Goal: Task Accomplishment & Management: Manage account settings

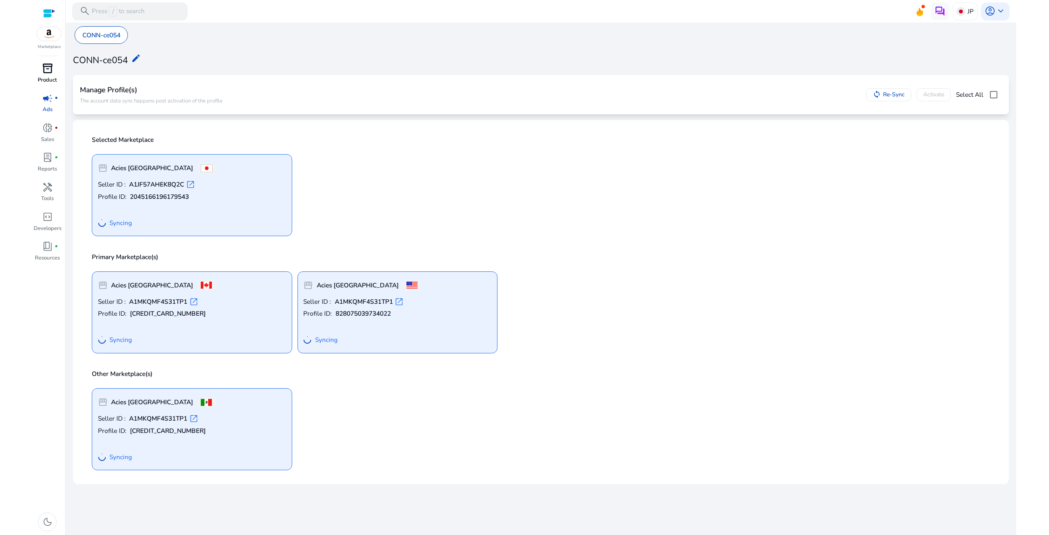
click at [50, 75] on div "inventory_2" at bounding box center [47, 68] width 25 height 14
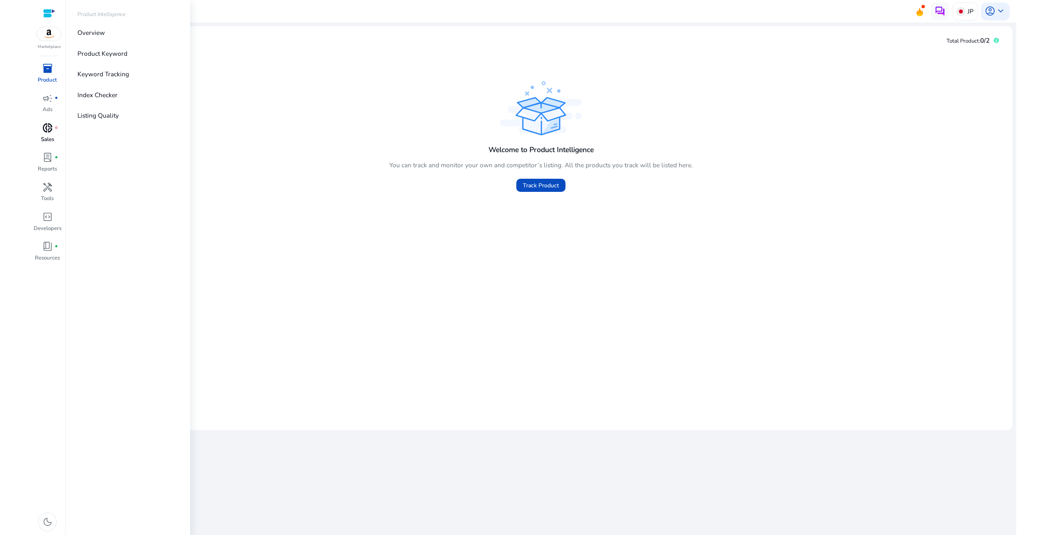
click at [50, 135] on link "donut_small fiber_manual_record Sales" at bounding box center [47, 136] width 29 height 30
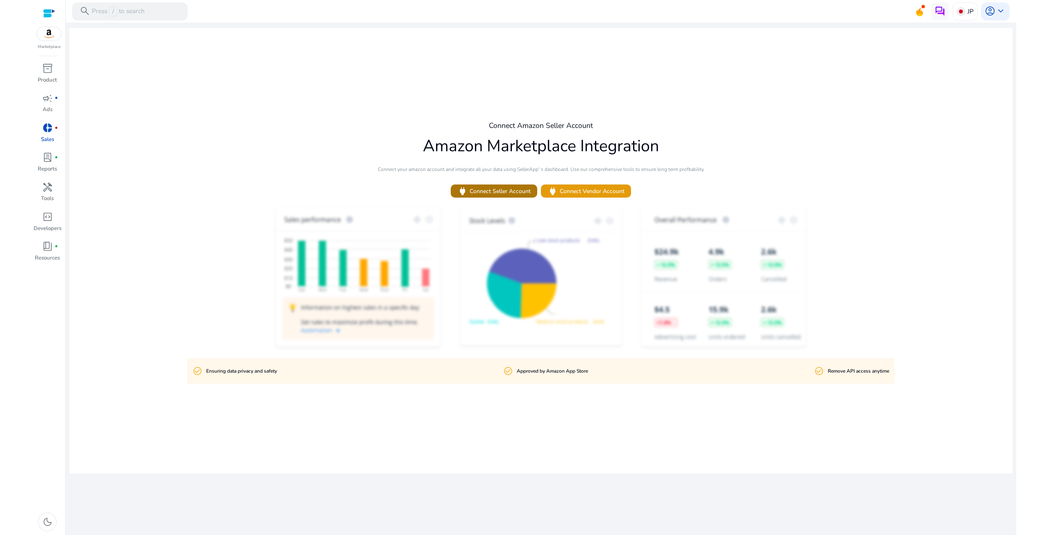
click at [465, 189] on span "power" at bounding box center [462, 191] width 11 height 11
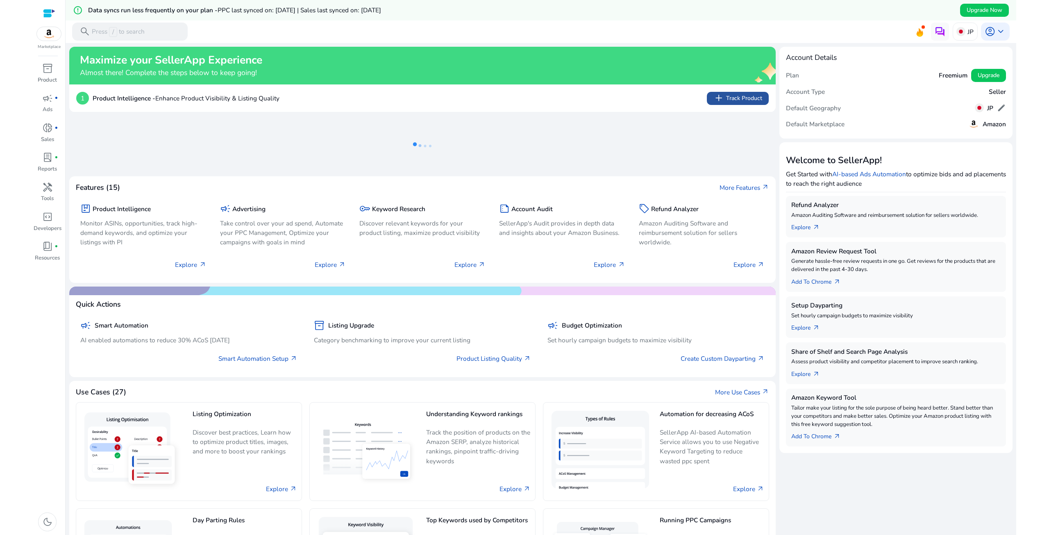
click at [738, 96] on span "add Track Product" at bounding box center [737, 98] width 48 height 11
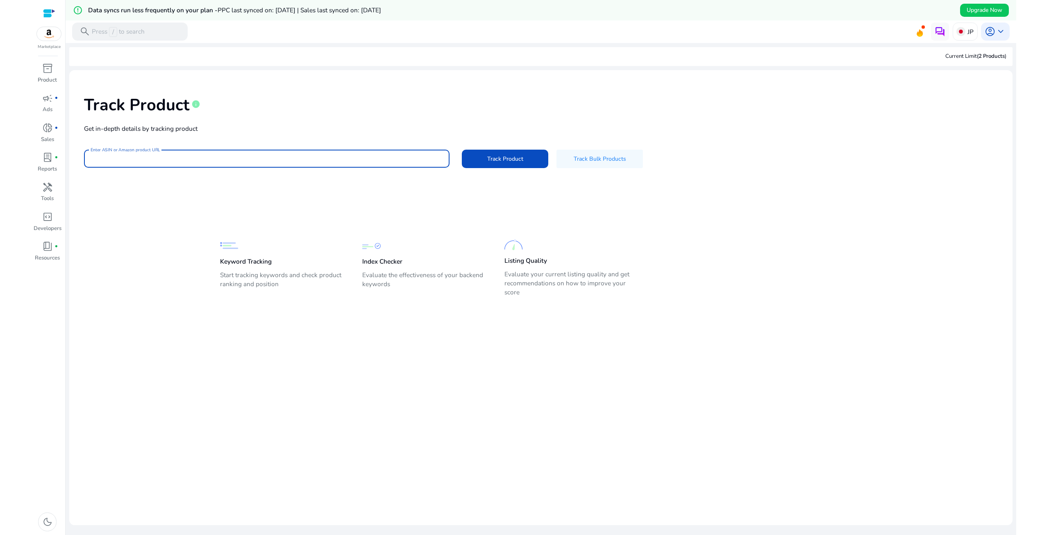
click at [327, 160] on input "Enter ASIN or Amazon product URL" at bounding box center [267, 158] width 352 height 9
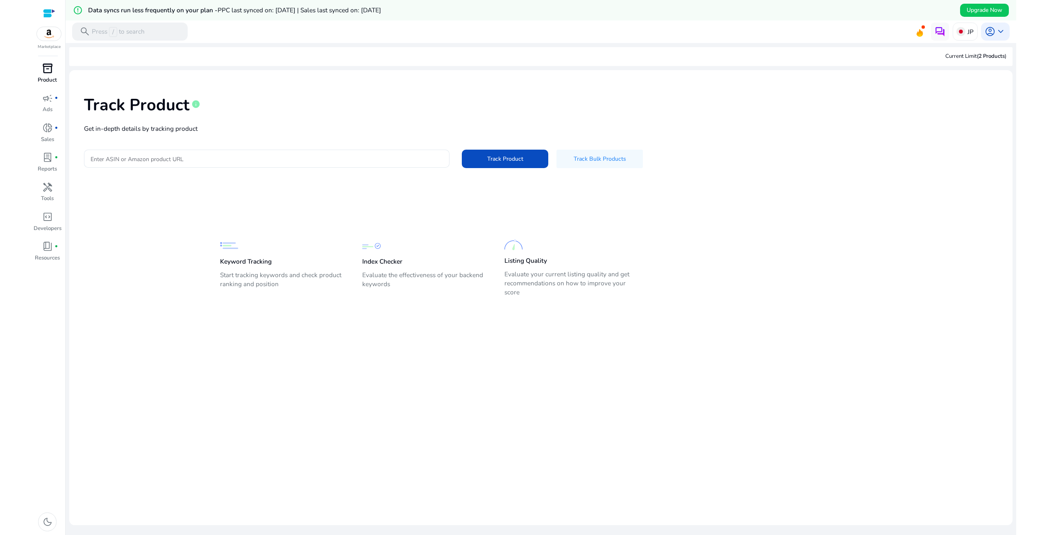
click at [49, 71] on span "inventory_2" at bounding box center [47, 68] width 11 height 11
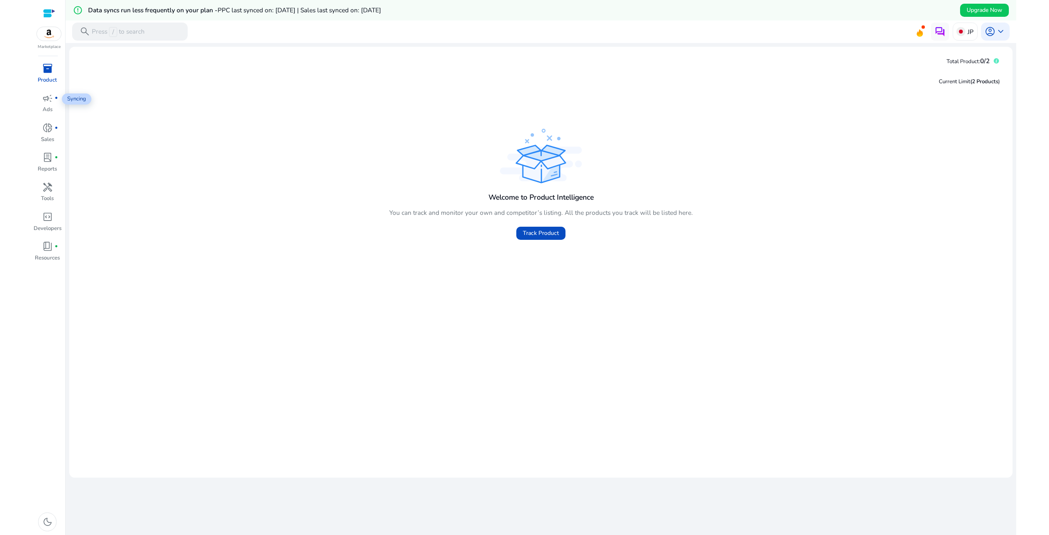
click at [51, 74] on span "inventory_2" at bounding box center [47, 68] width 11 height 11
click at [989, 33] on span "account_circle" at bounding box center [990, 31] width 11 height 11
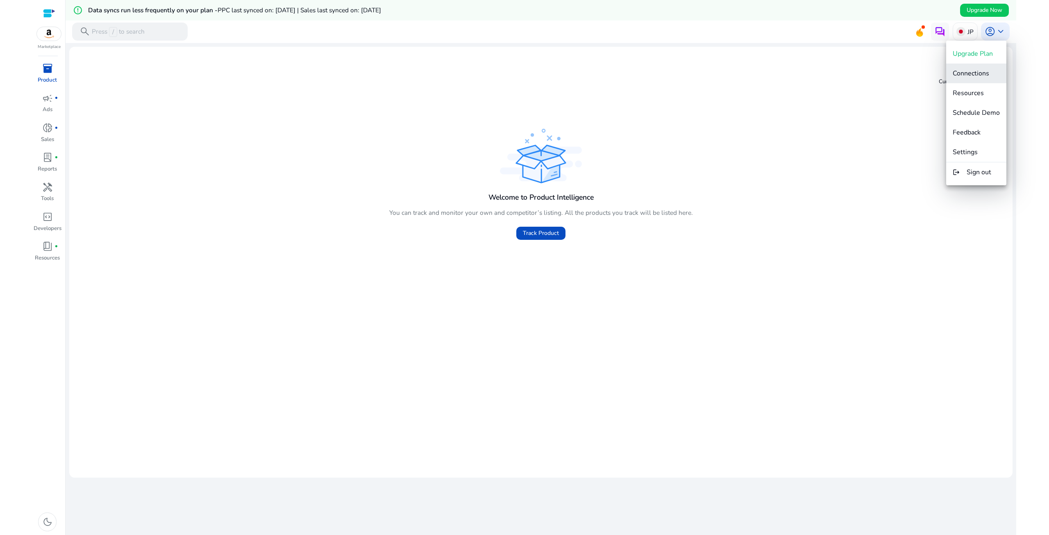
click at [981, 78] on button "Connections" at bounding box center [976, 74] width 60 height 20
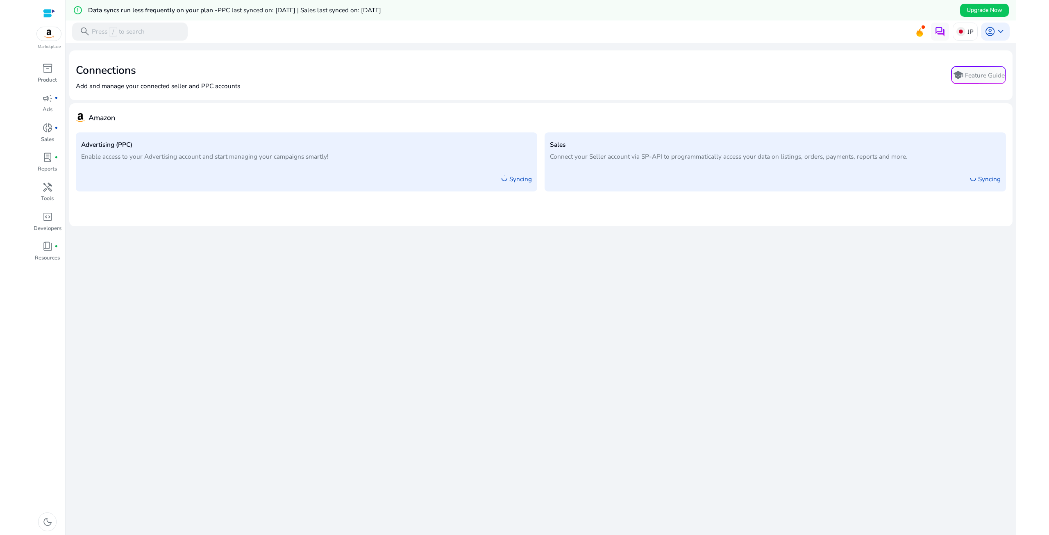
click at [666, 160] on p "Connect your Seller account via SP-API to programmatically access your data on …" at bounding box center [775, 156] width 451 height 9
click at [922, 26] on span at bounding box center [923, 26] width 3 height 3
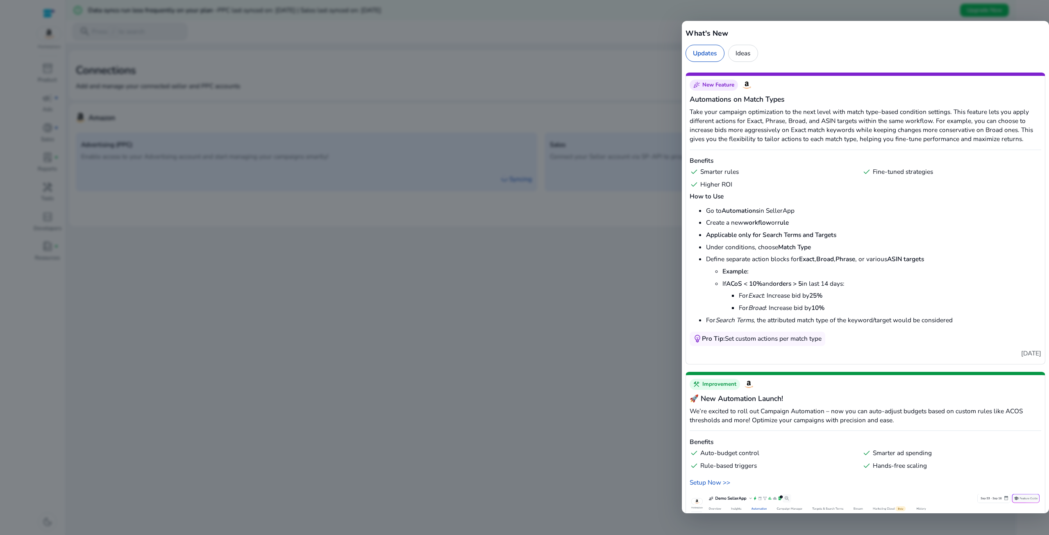
click at [651, 74] on div at bounding box center [524, 267] width 1049 height 535
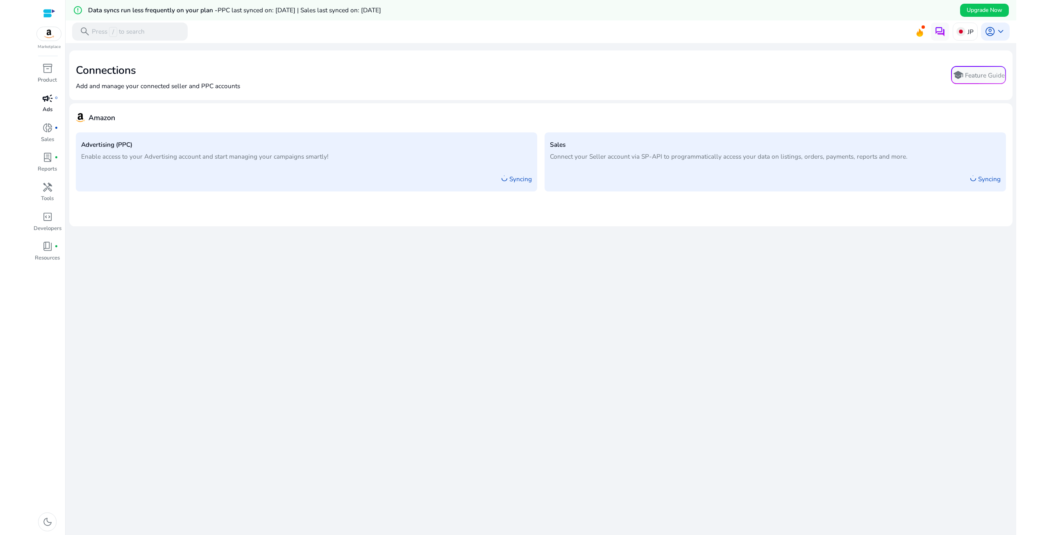
click at [47, 110] on p "Ads" at bounding box center [48, 110] width 10 height 8
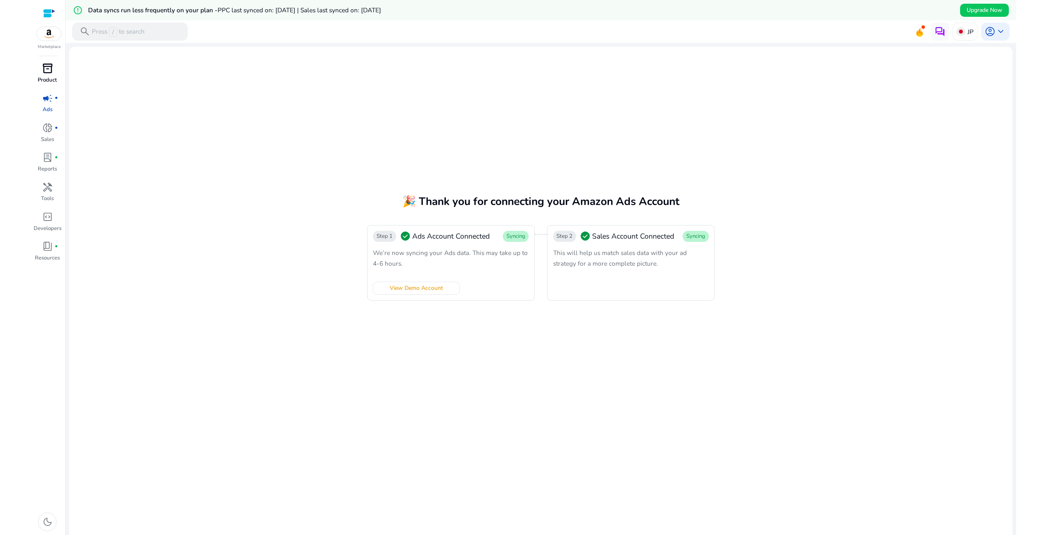
click at [46, 69] on span "inventory_2" at bounding box center [47, 68] width 11 height 11
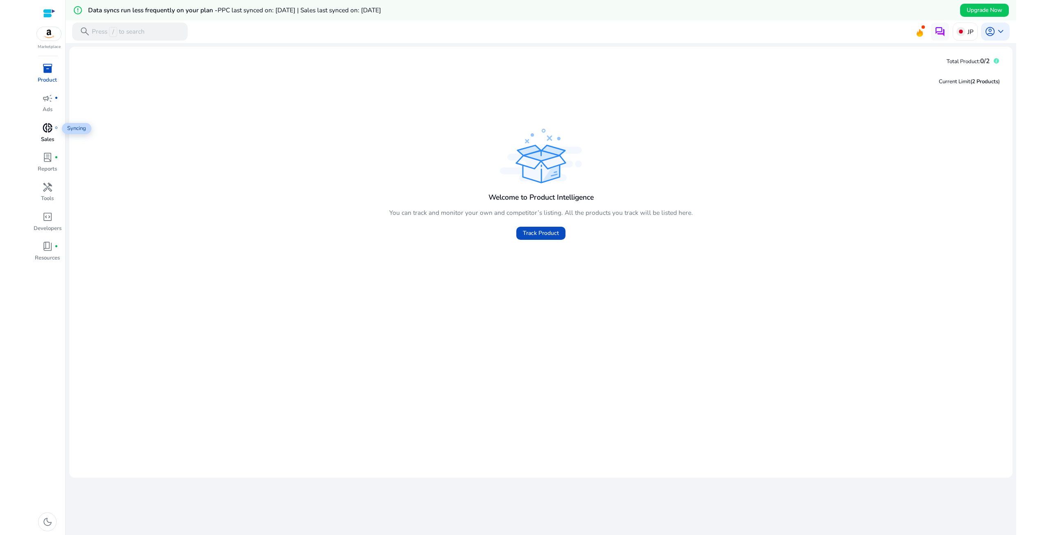
click at [48, 132] on span "donut_small" at bounding box center [47, 128] width 11 height 11
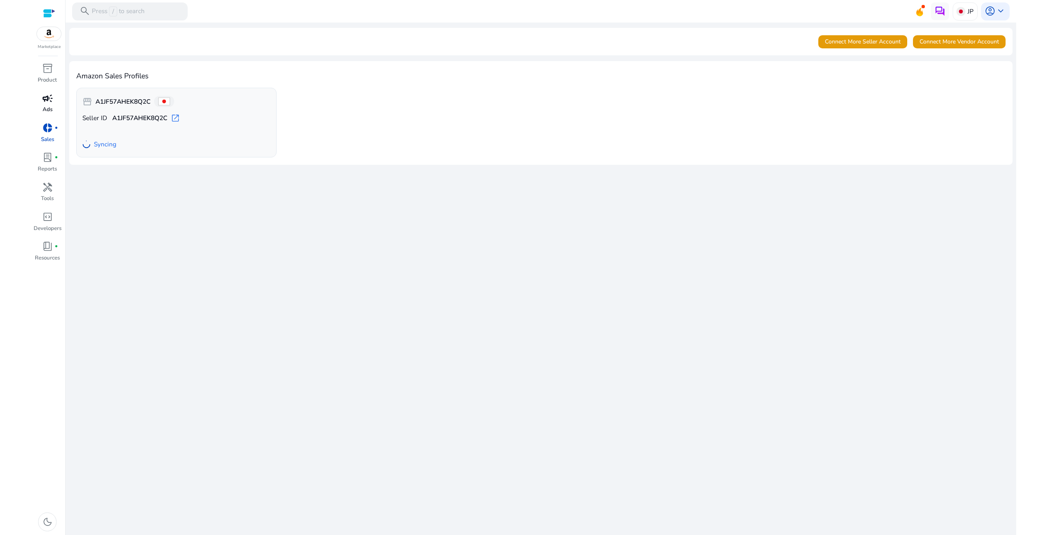
click at [44, 97] on span "campaign" at bounding box center [47, 98] width 11 height 11
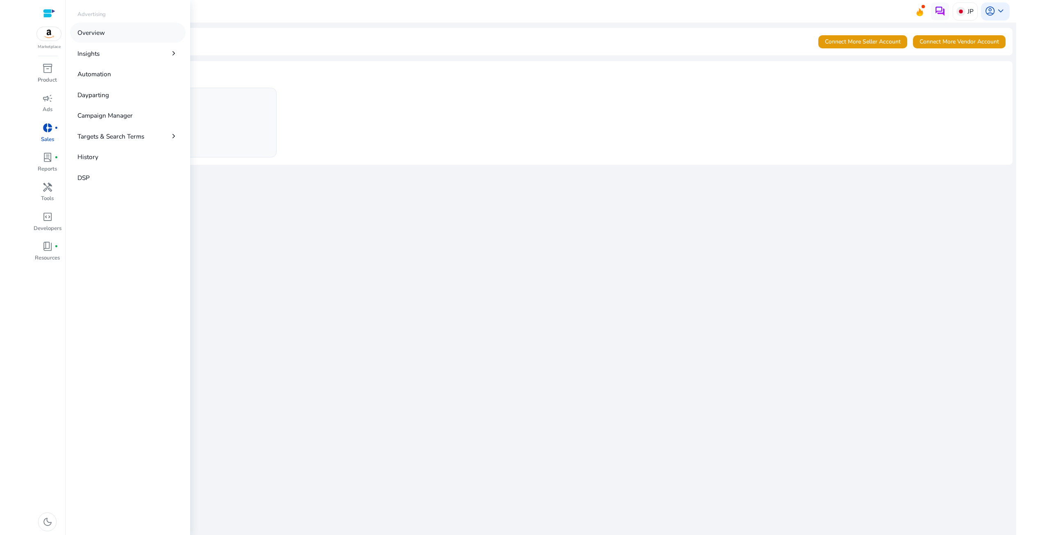
click at [116, 39] on link "Overview" at bounding box center [128, 33] width 116 height 20
click at [52, 100] on span "campaign" at bounding box center [47, 98] width 11 height 11
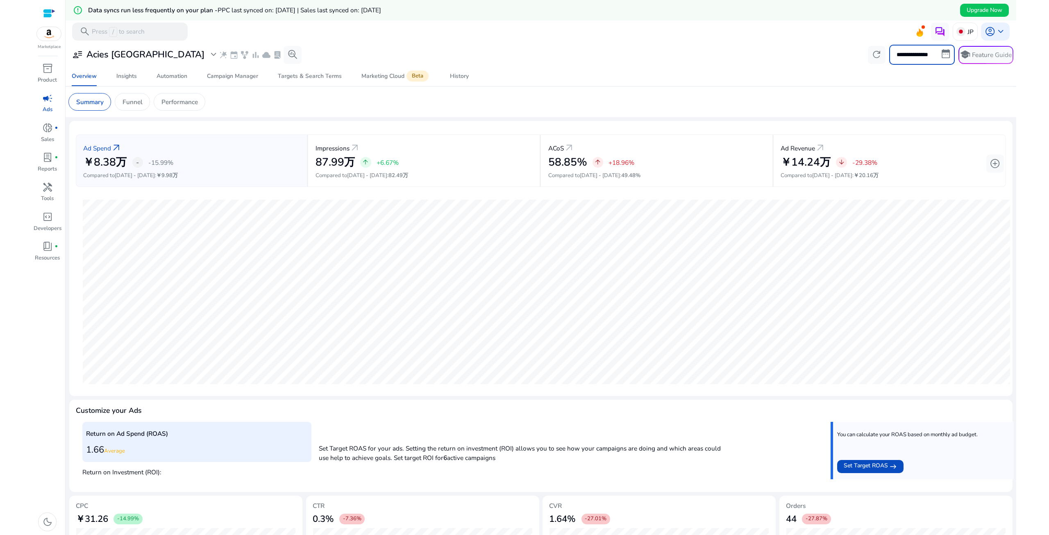
click at [916, 58] on input "**********" at bounding box center [922, 55] width 66 height 20
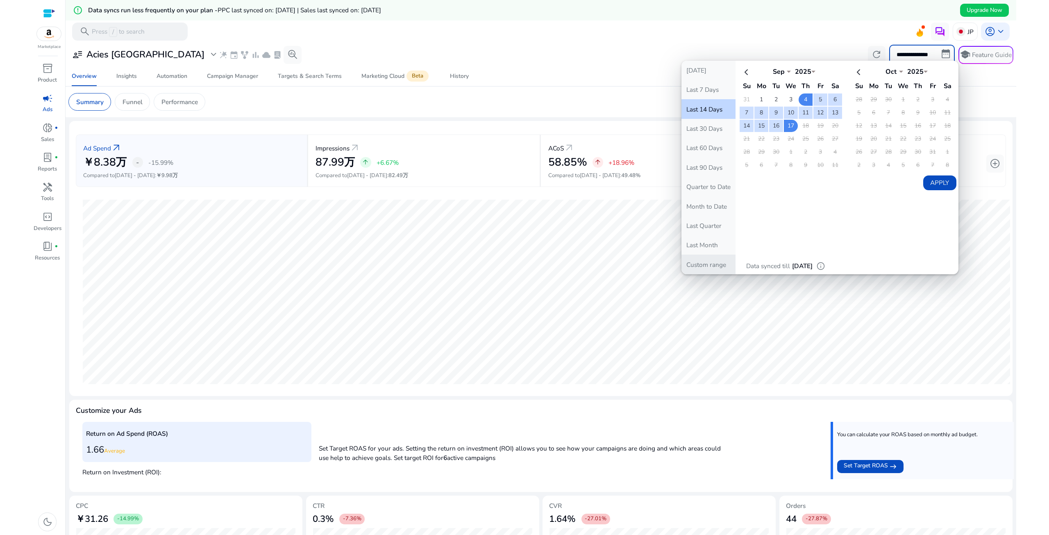
click at [715, 266] on button "Custom range" at bounding box center [708, 263] width 54 height 19
click at [741, 71] on th at bounding box center [747, 72] width 14 height 14
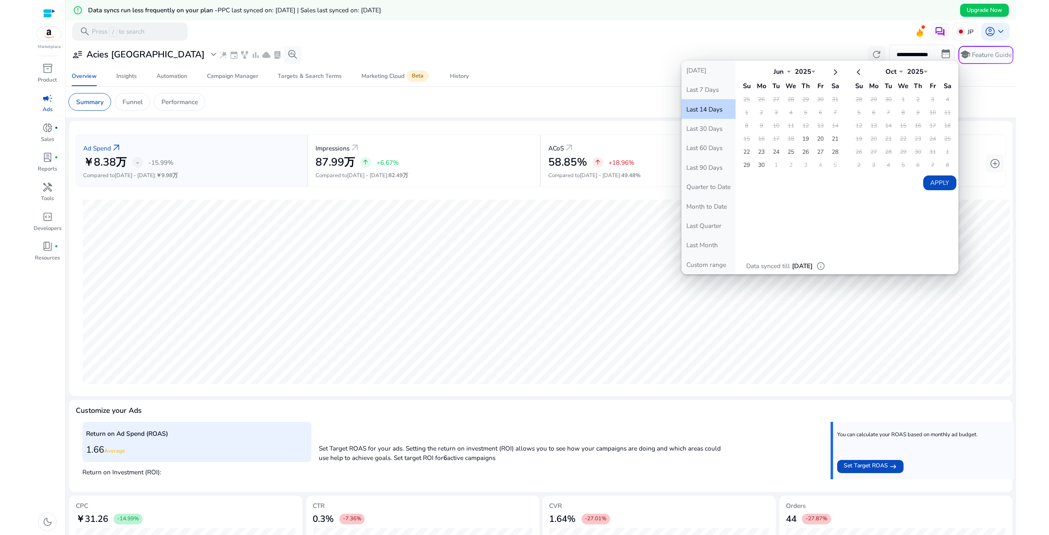
click at [771, 123] on td "10" at bounding box center [776, 126] width 14 height 12
click at [799, 138] on td "19" at bounding box center [806, 139] width 14 height 12
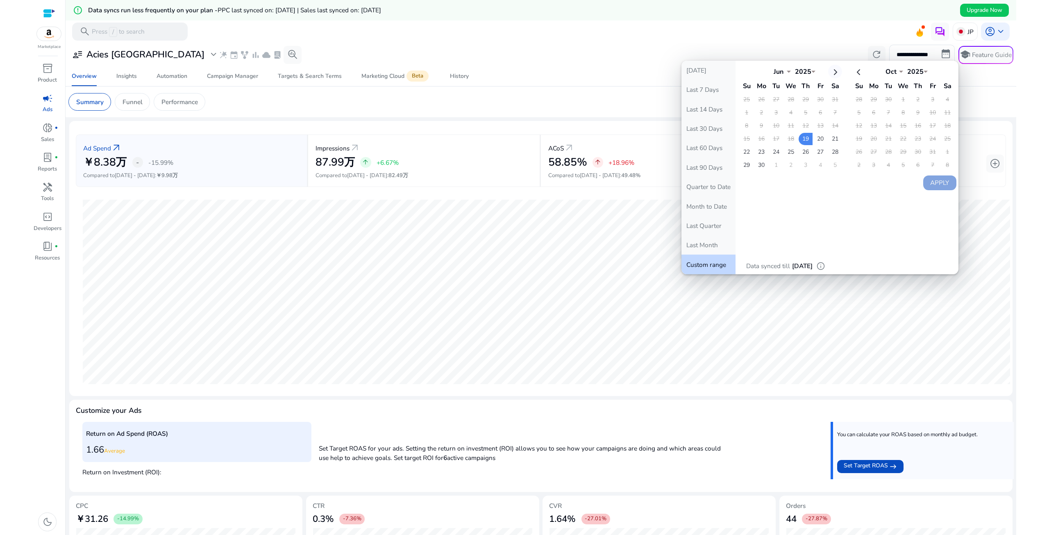
click at [829, 73] on th at bounding box center [835, 72] width 14 height 14
click at [789, 123] on td "17" at bounding box center [791, 126] width 14 height 12
select select "*"
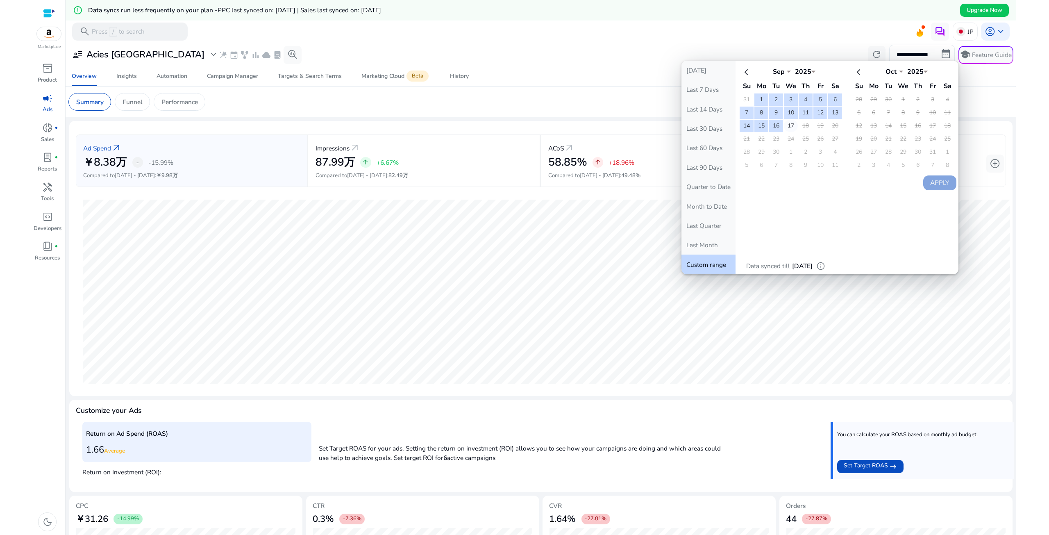
select select "*"
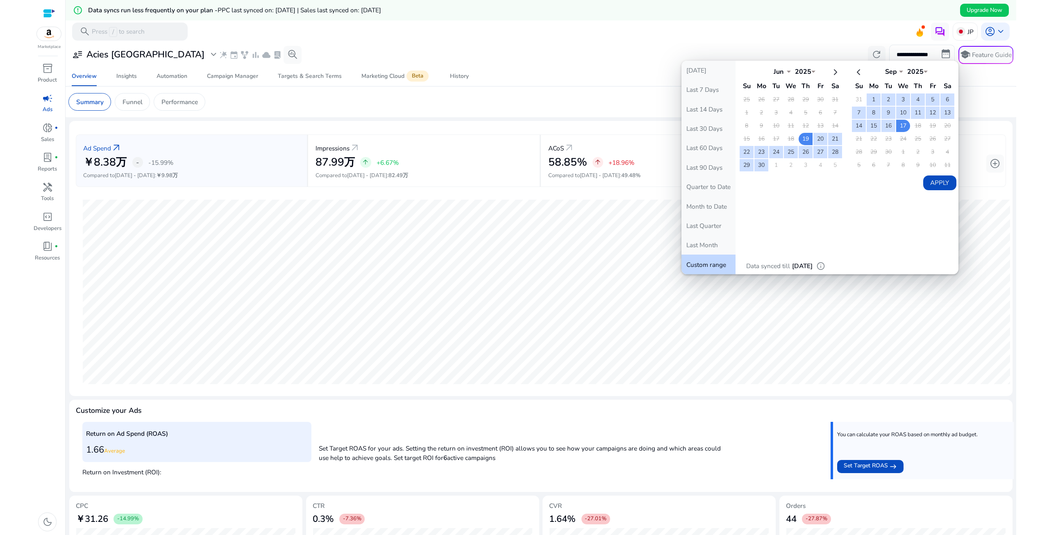
click at [929, 180] on button "Apply" at bounding box center [939, 182] width 33 height 15
type input "**********"
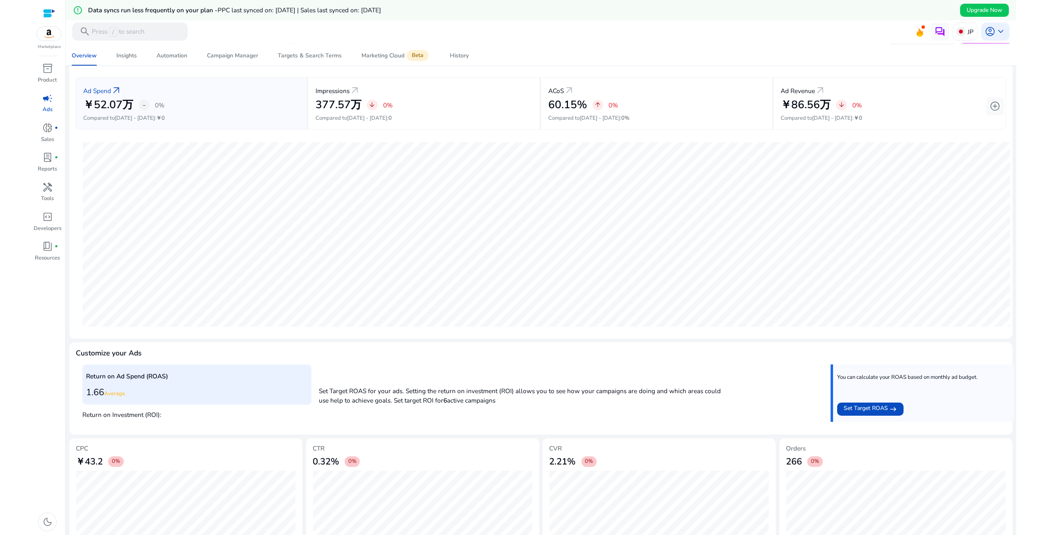
scroll to position [75, 0]
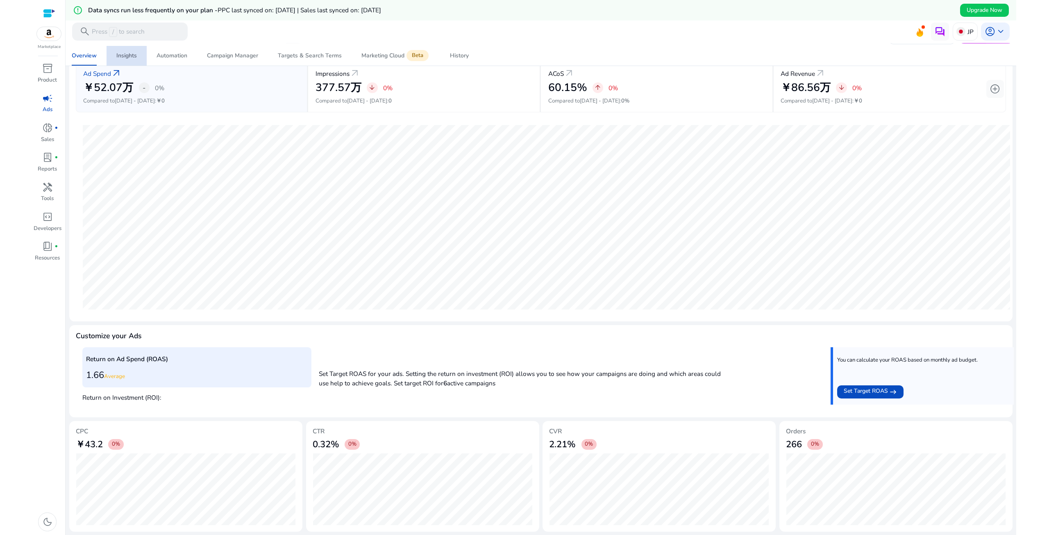
click at [115, 56] on link "Insights" at bounding box center [127, 56] width 40 height 20
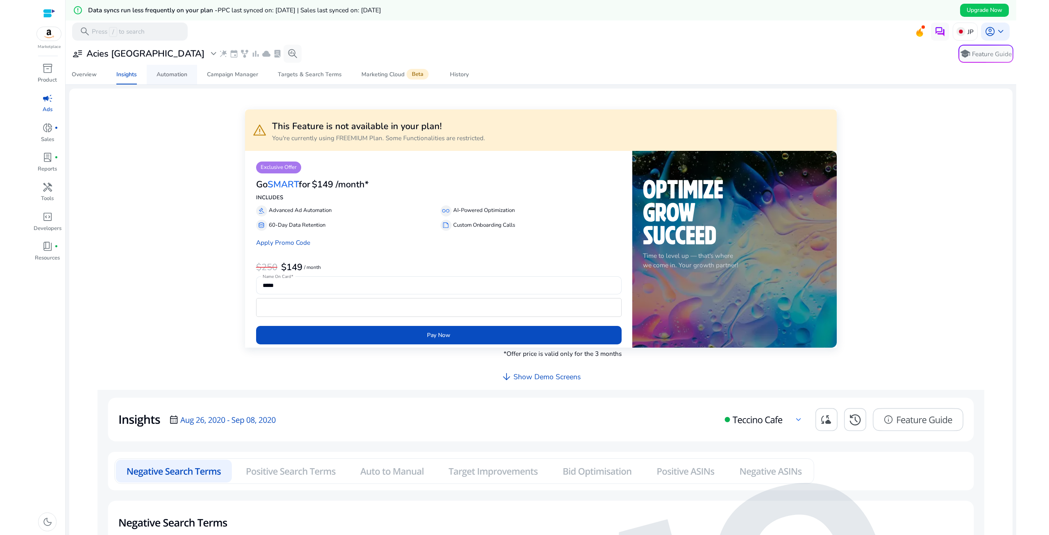
click at [167, 72] on div "Automation" at bounding box center [172, 75] width 31 height 6
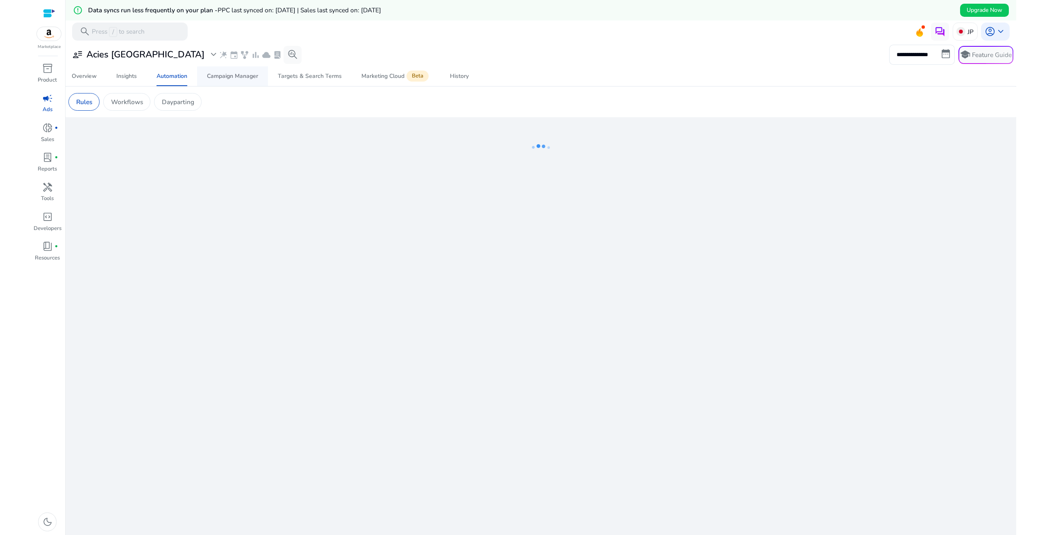
click at [222, 73] on div "Campaign Manager" at bounding box center [232, 76] width 51 height 6
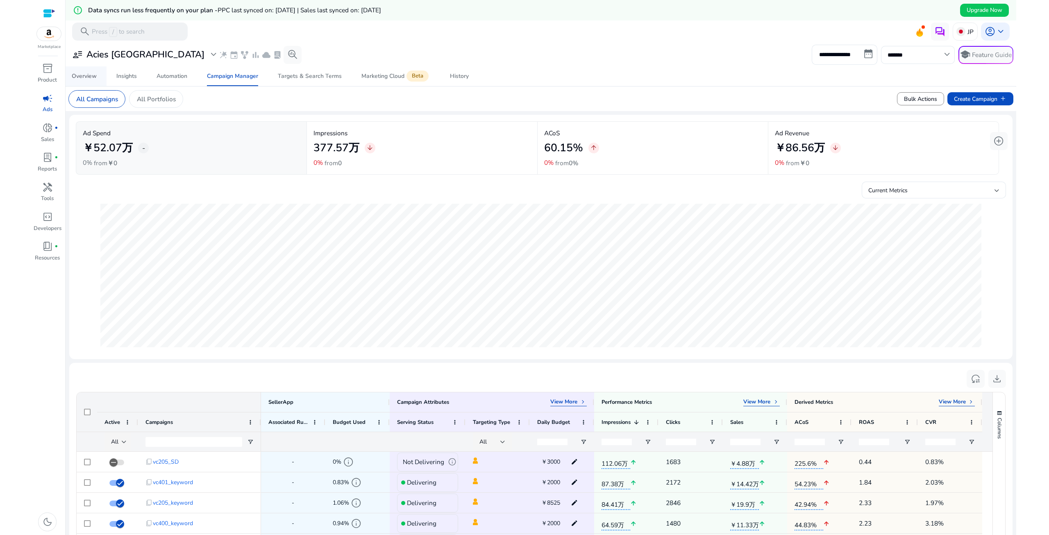
click at [76, 73] on div "Overview" at bounding box center [84, 76] width 25 height 6
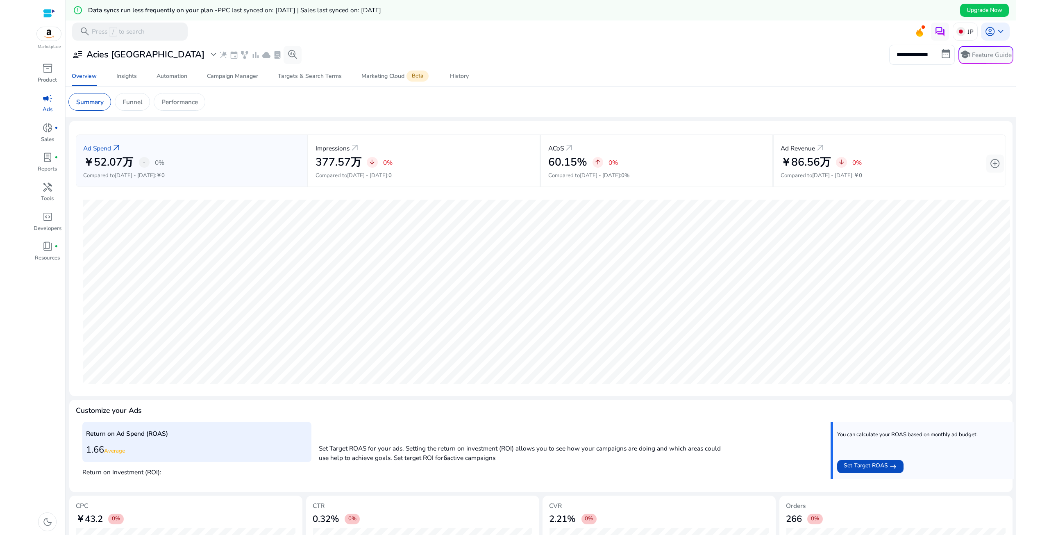
click at [940, 53] on input "**********" at bounding box center [922, 55] width 66 height 20
select select "*"
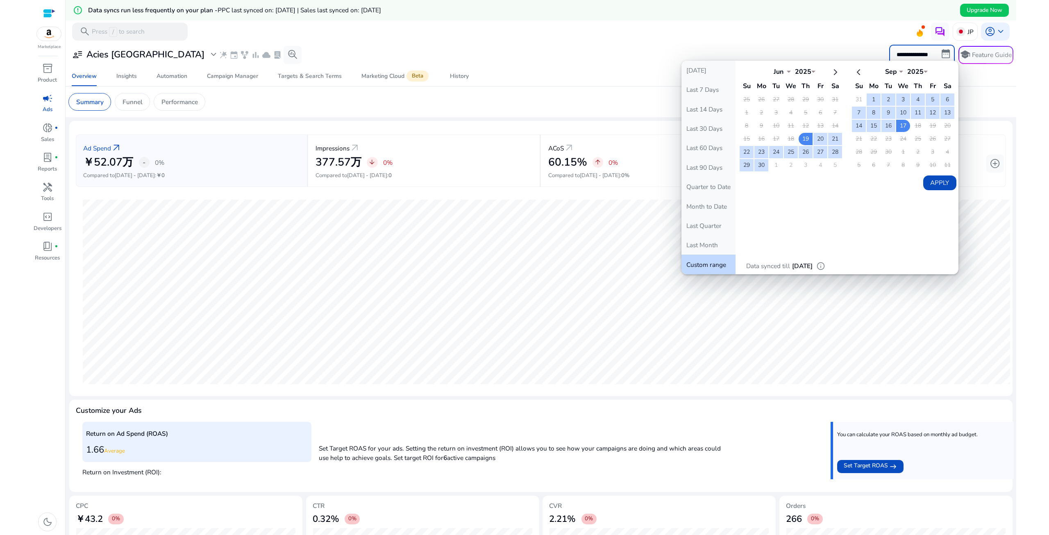
click at [508, 67] on div "Overview Insights Automation Campaign Manager Targets & Search Terms Marketing …" at bounding box center [541, 76] width 958 height 20
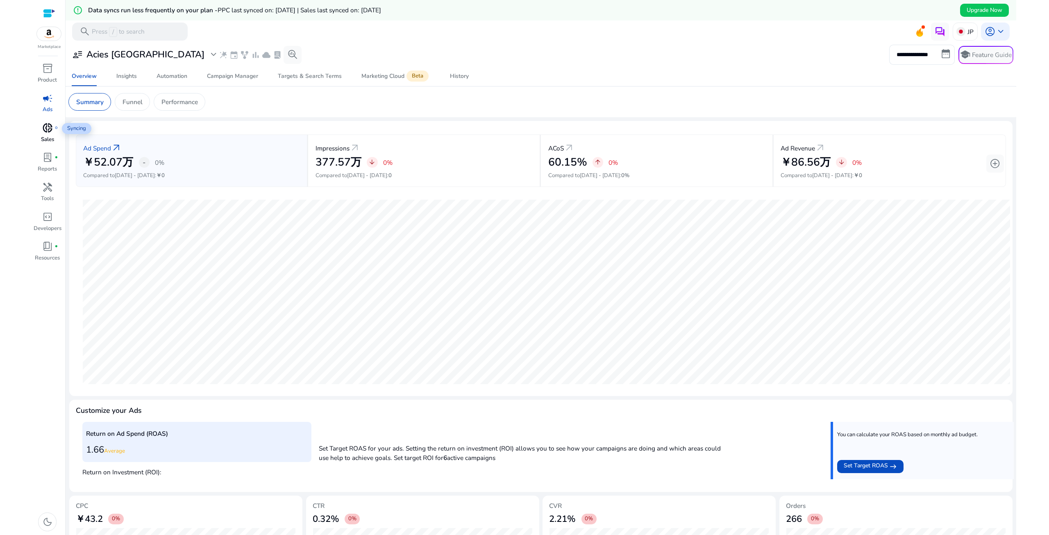
click at [46, 128] on span "donut_small" at bounding box center [47, 128] width 11 height 11
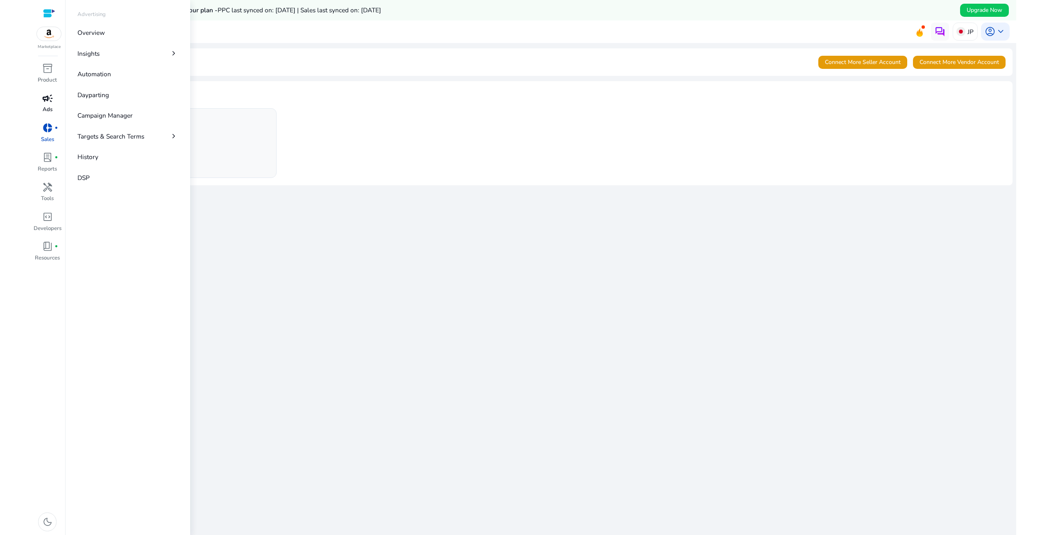
click at [48, 103] on span "campaign" at bounding box center [47, 98] width 11 height 11
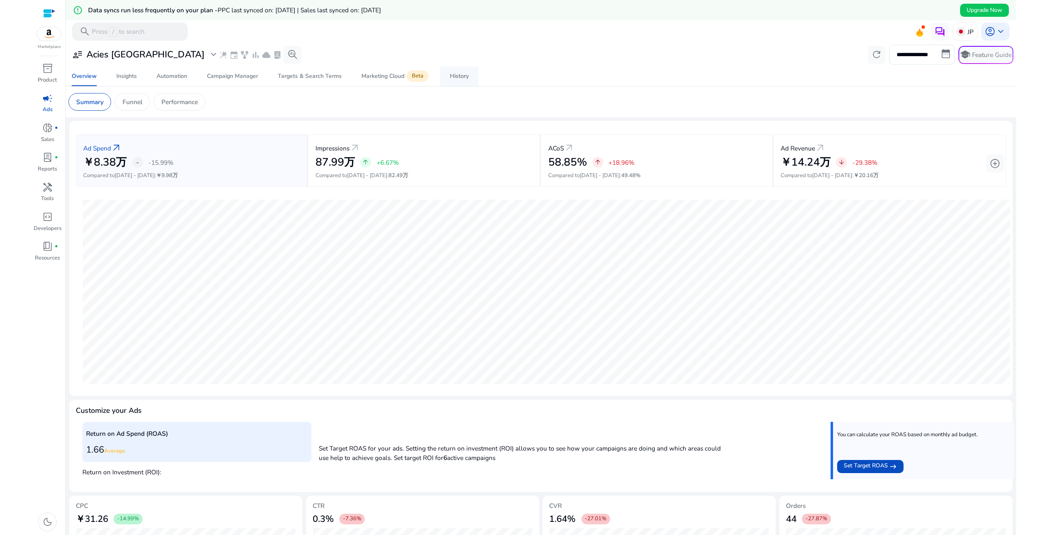
click at [446, 75] on link "History" at bounding box center [459, 76] width 39 height 20
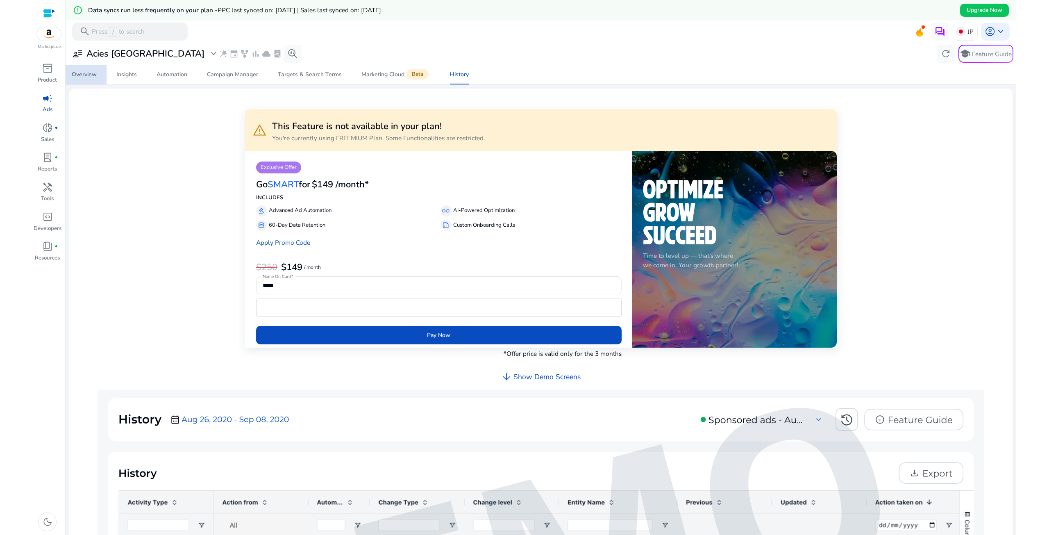
click at [80, 72] on div "Overview" at bounding box center [84, 75] width 25 height 6
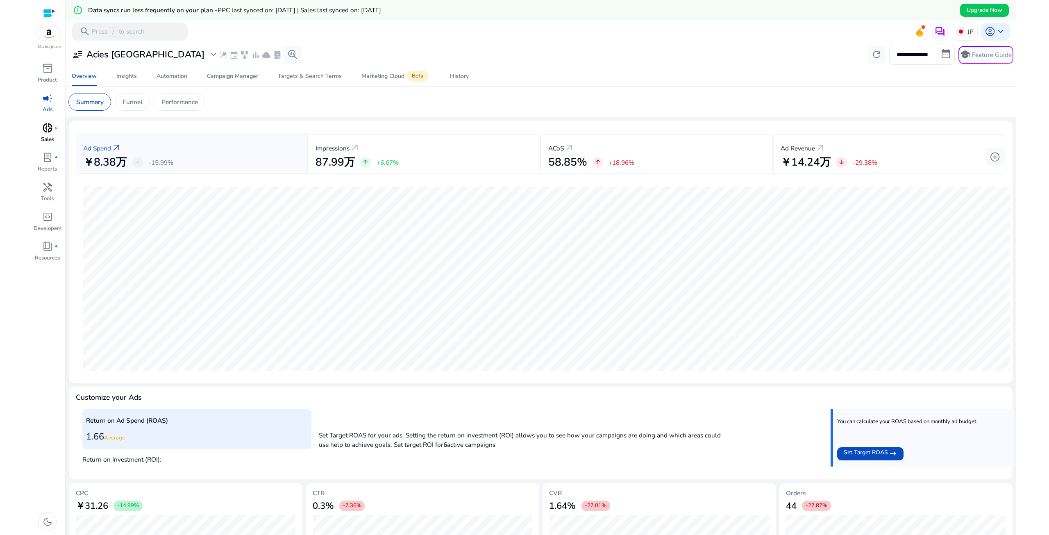
click at [48, 131] on span "donut_small" at bounding box center [47, 128] width 11 height 11
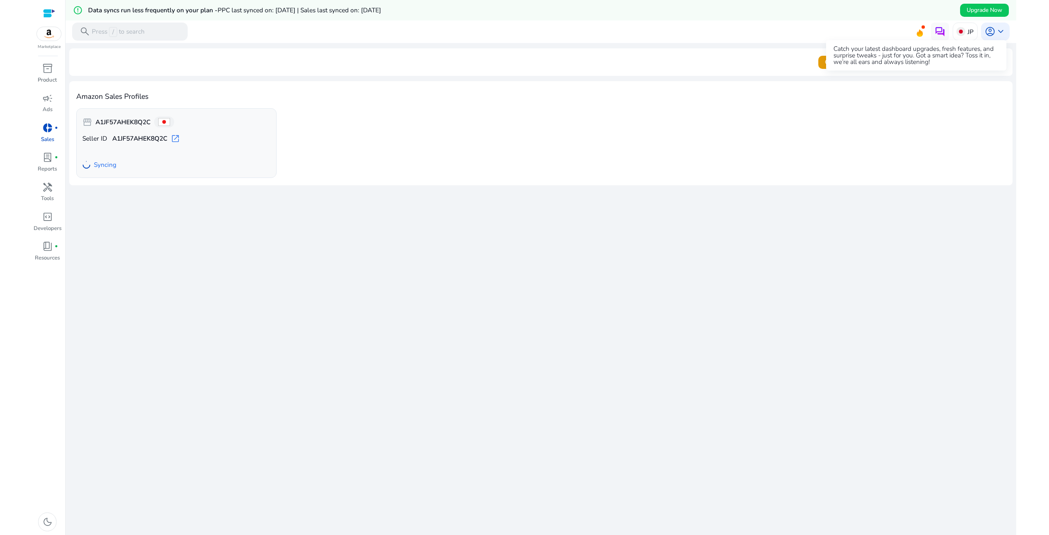
click at [918, 34] on icon at bounding box center [920, 33] width 6 height 7
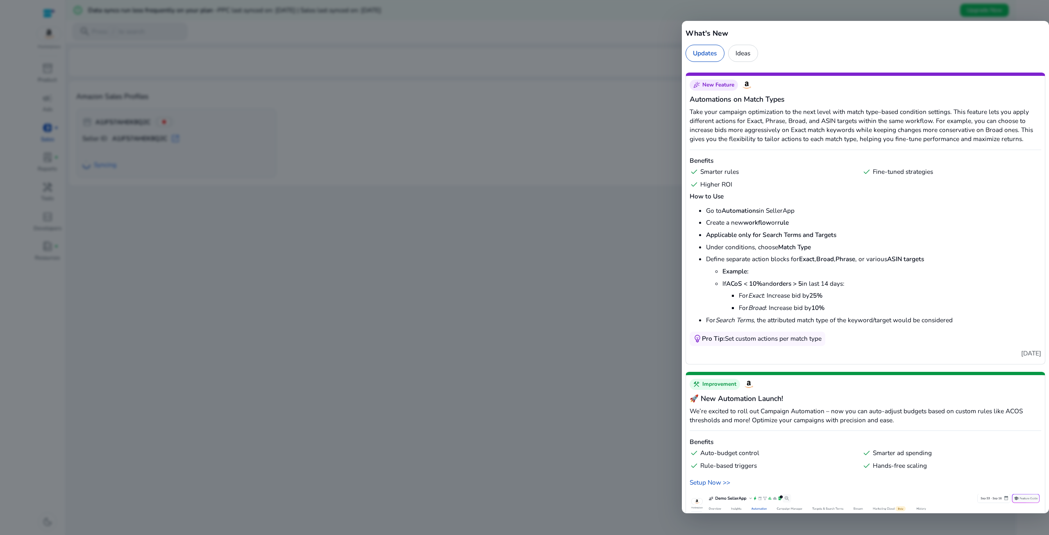
click at [922, 7] on div at bounding box center [524, 267] width 1049 height 535
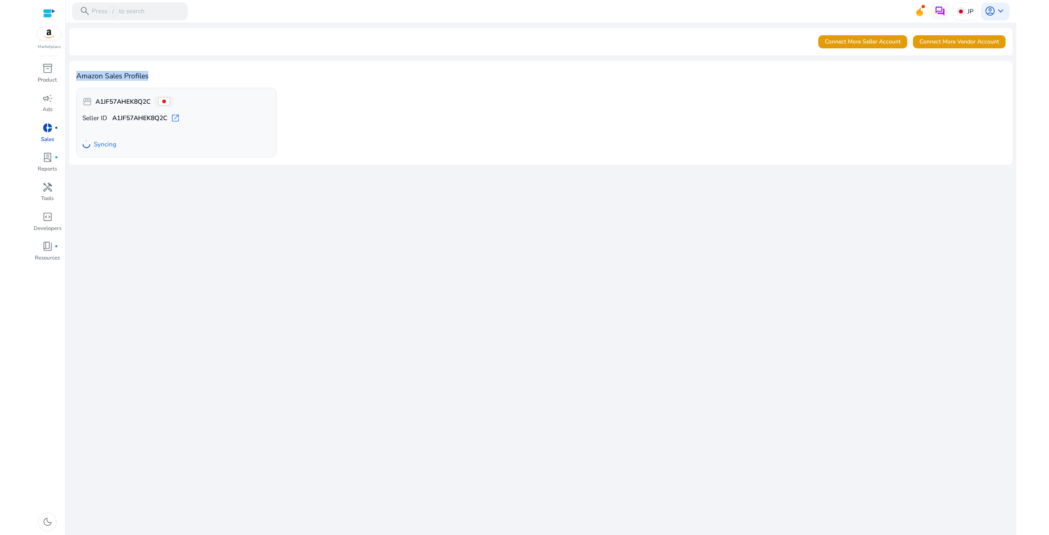
drag, startPoint x: 762, startPoint y: 57, endPoint x: 765, endPoint y: 155, distance: 98.8
click at [765, 148] on div "Connect More Seller Account Connect More Vendor Account Amazon Sales Profiles s…" at bounding box center [540, 96] width 943 height 136
